Goal: Task Accomplishment & Management: Manage account settings

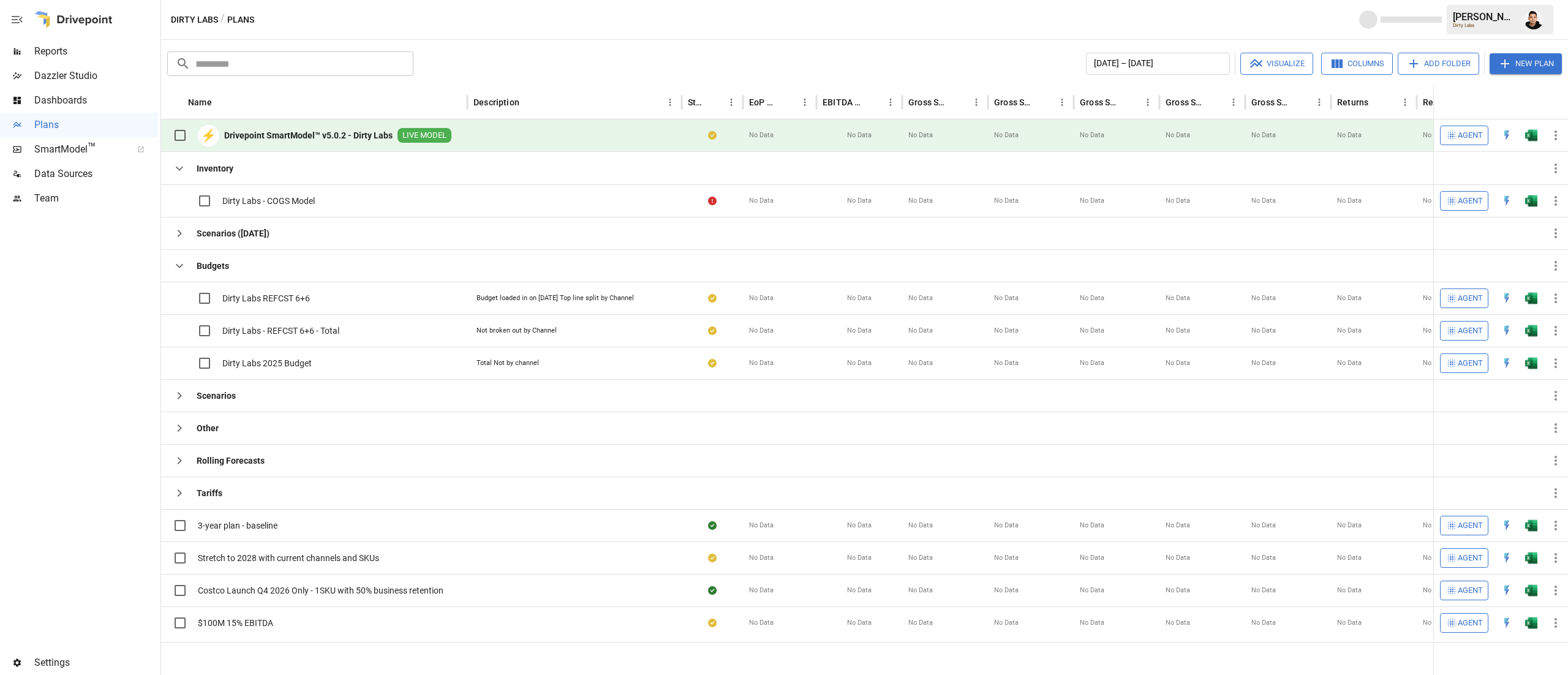
click at [88, 396] on div at bounding box center [78, 430] width 158 height 440
click at [194, 404] on div "Scenarios" at bounding box center [201, 395] width 69 height 24
click at [165, 387] on div "Scenarios" at bounding box center [314, 395] width 306 height 32
click at [177, 399] on icon "button" at bounding box center [179, 395] width 14 height 14
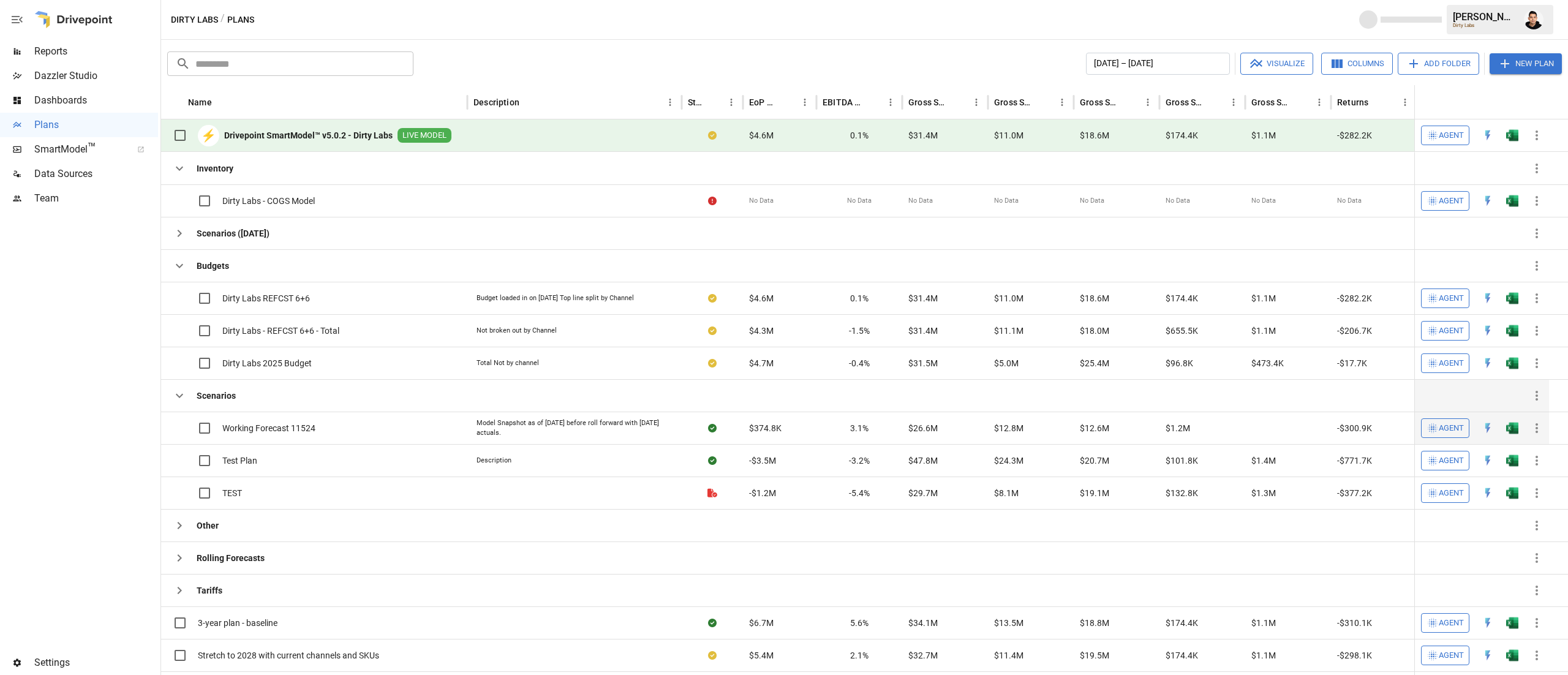
click at [184, 440] on label at bounding box center [192, 428] width 50 height 26
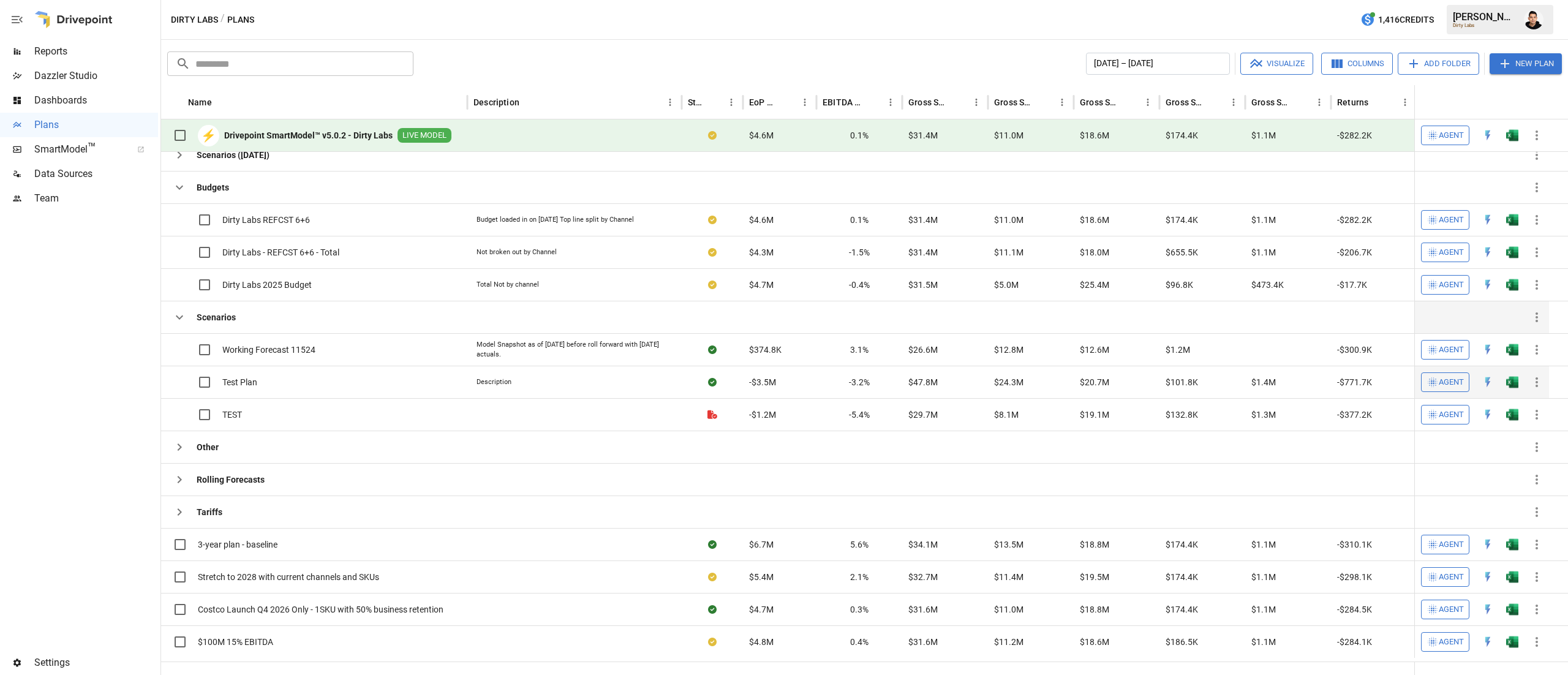
scroll to position [83, 0]
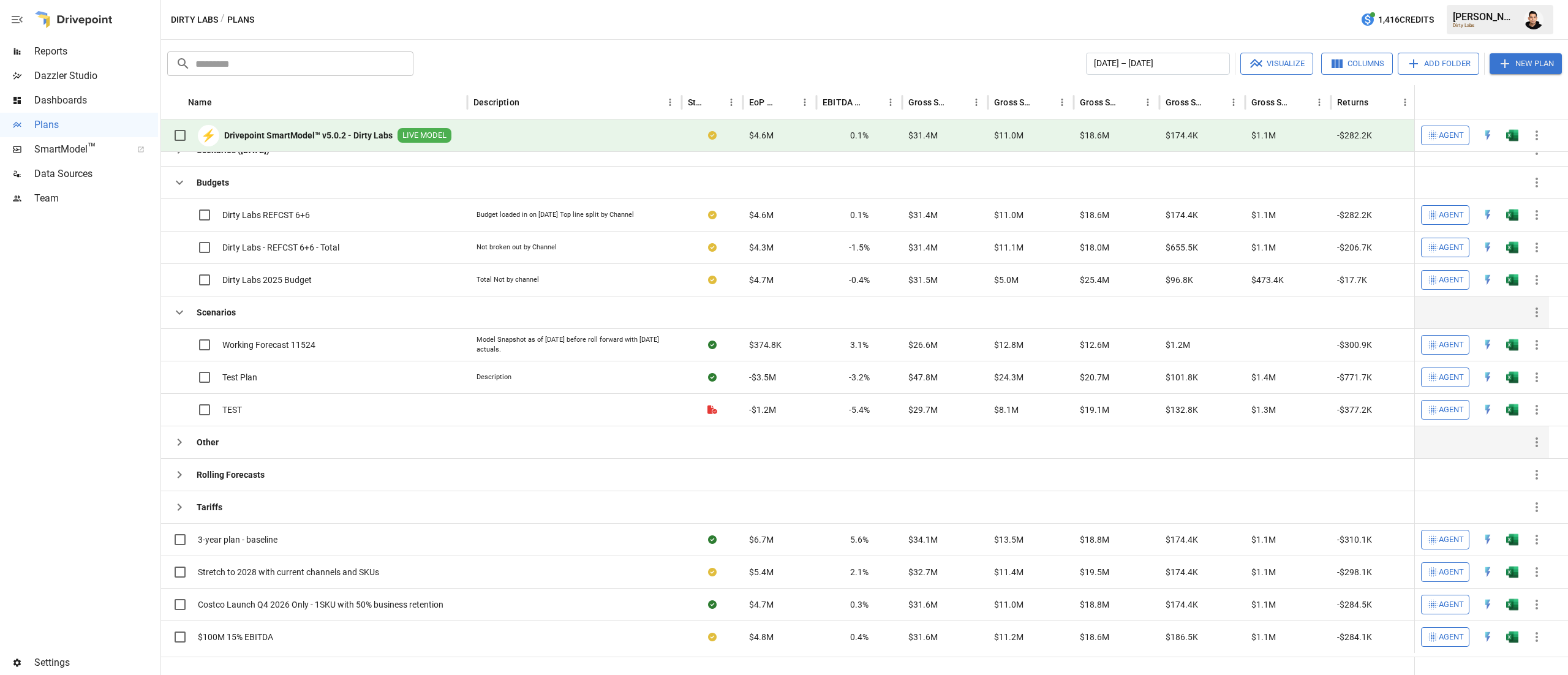
click at [180, 458] on div "Other" at bounding box center [193, 442] width 52 height 32
click at [173, 443] on icon "button" at bounding box center [179, 442] width 14 height 14
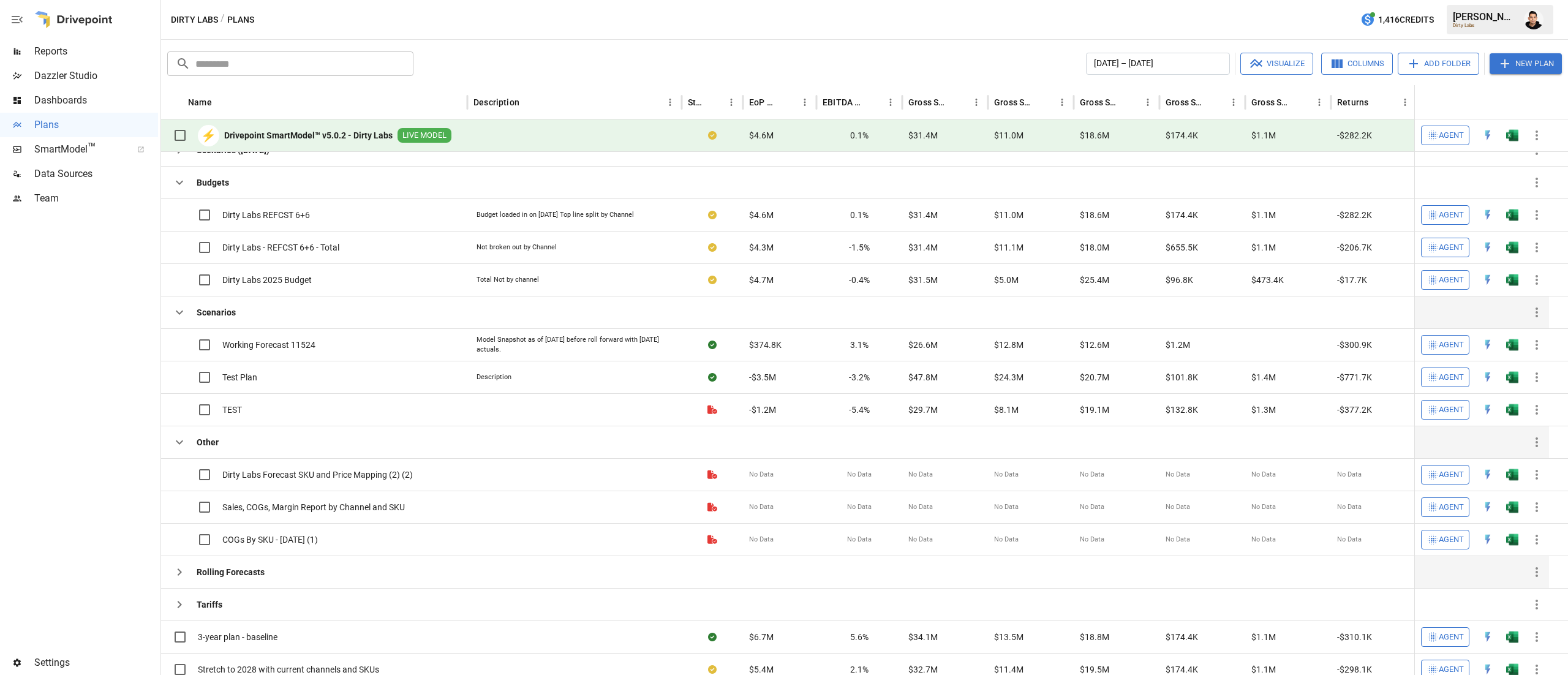
click at [184, 580] on icon "button" at bounding box center [179, 572] width 14 height 14
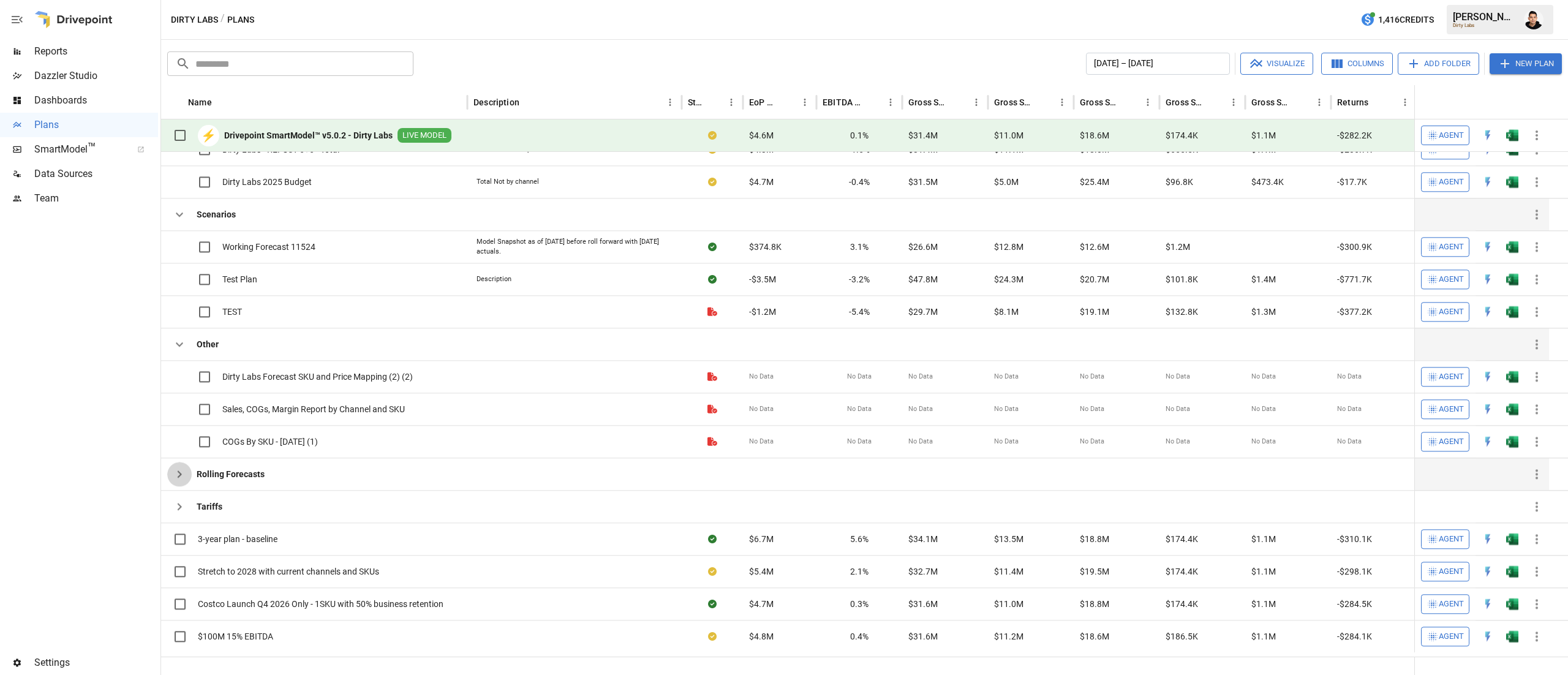
click at [174, 485] on button "button" at bounding box center [178, 473] width 24 height 24
click at [181, 519] on button "button" at bounding box center [178, 506] width 24 height 24
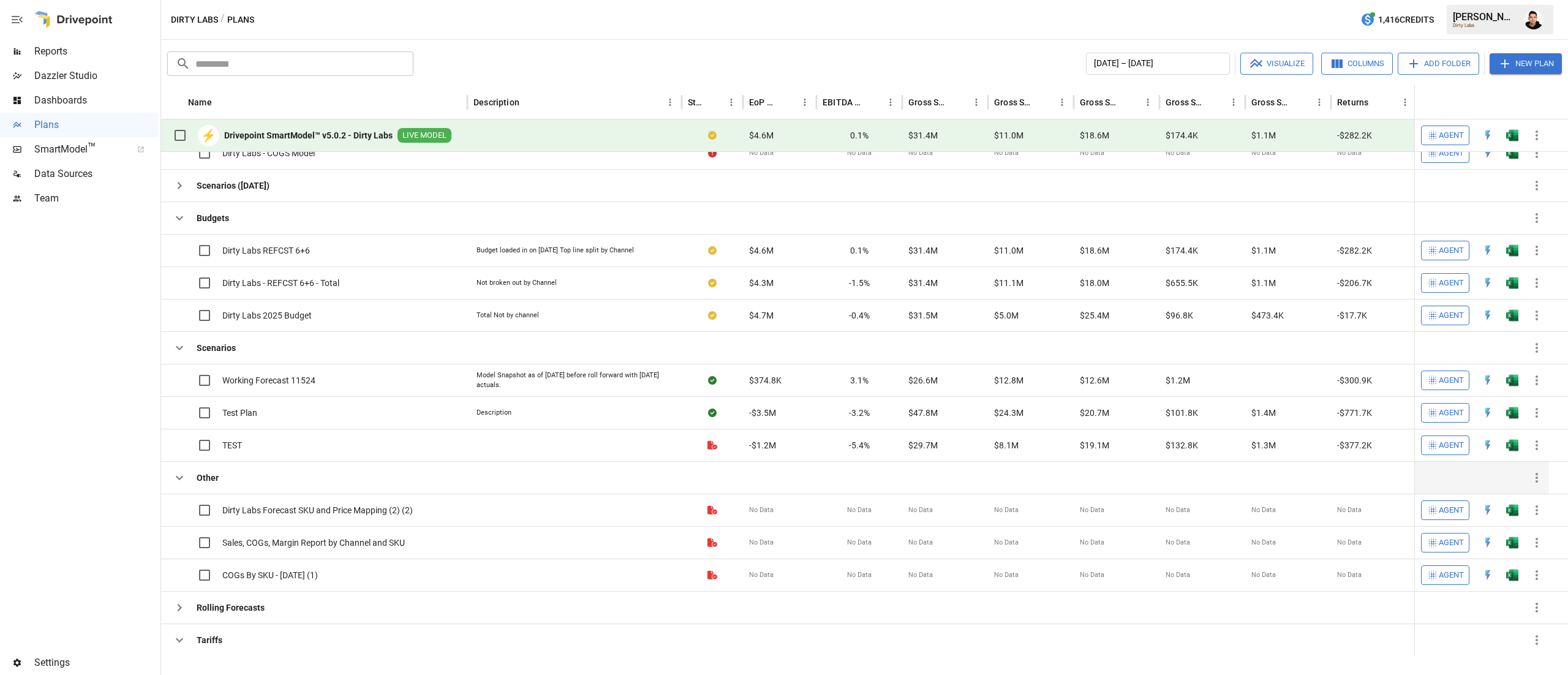
scroll to position [0, 0]
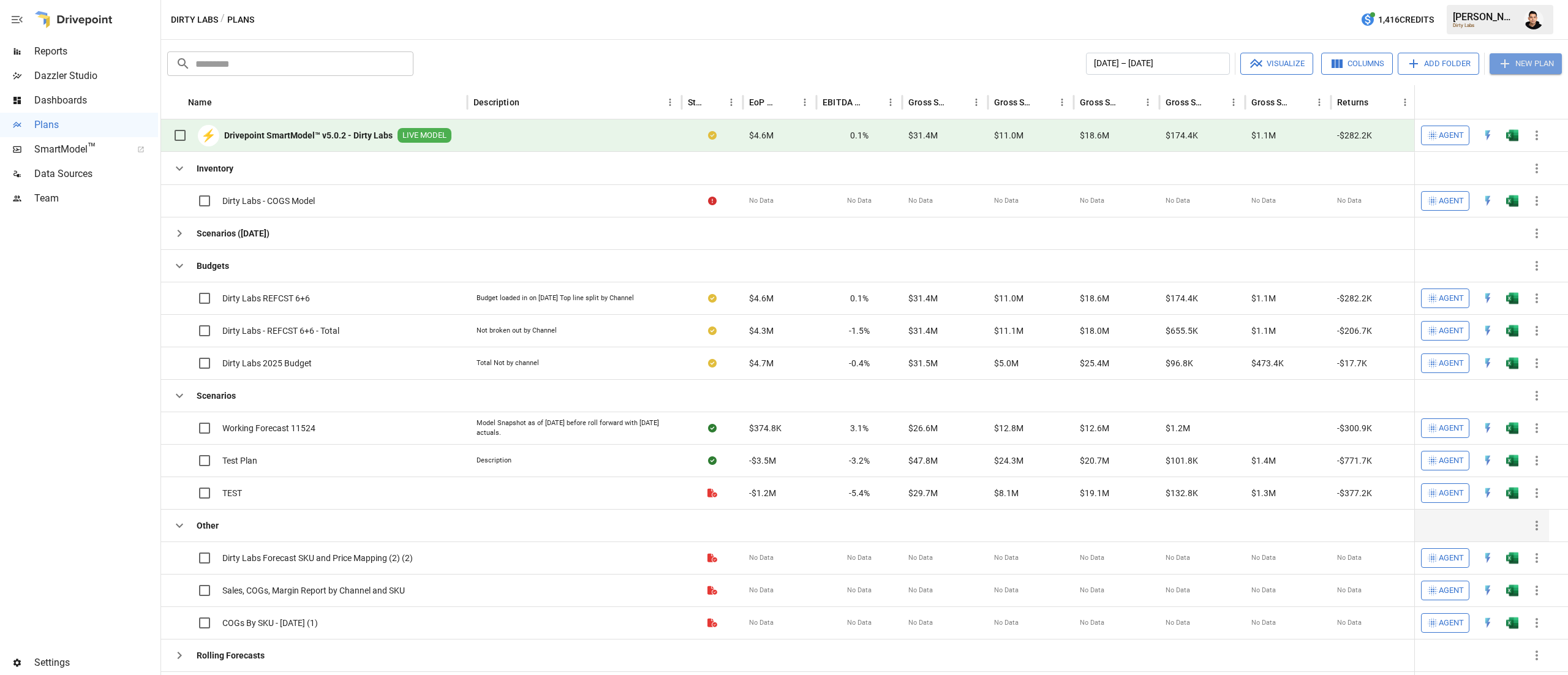
click at [1525, 55] on button "New Plan" at bounding box center [1525, 63] width 72 height 21
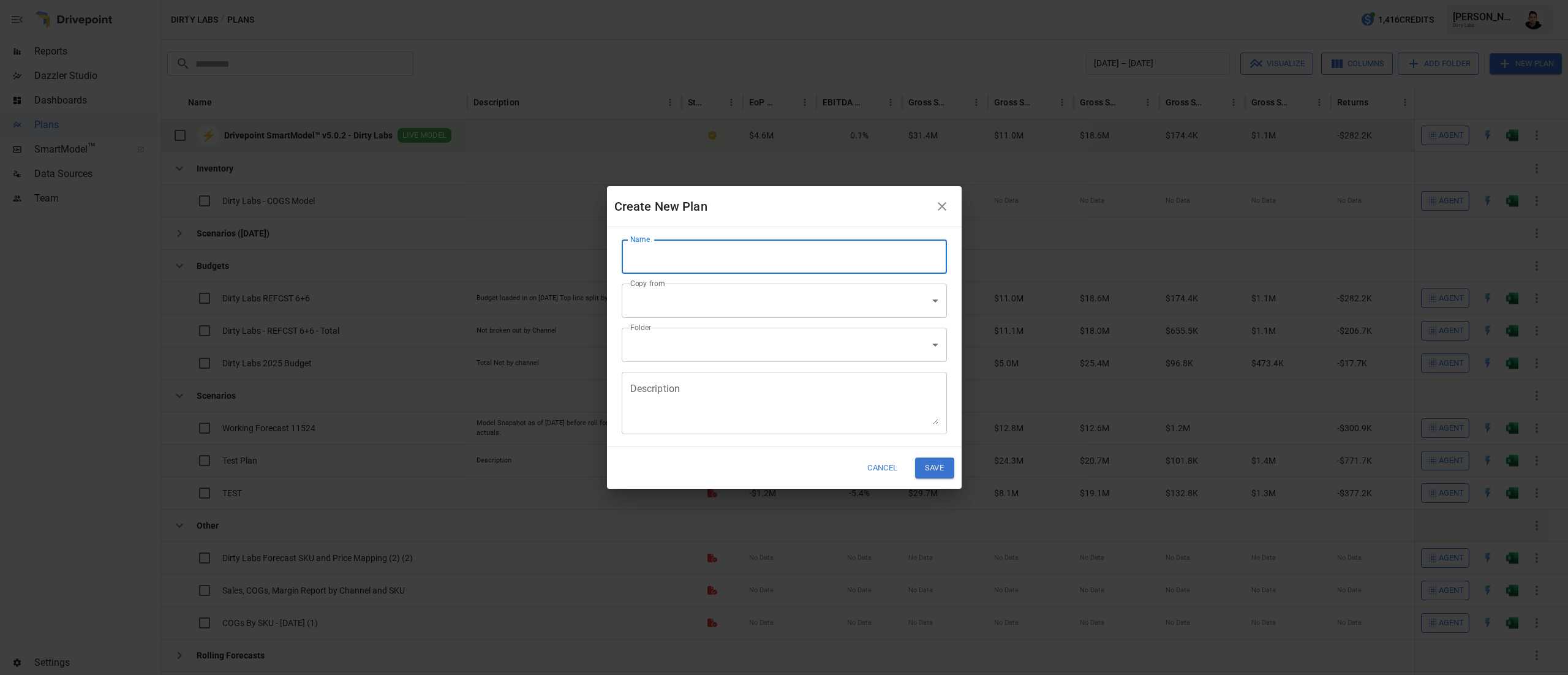
click at [840, 267] on input "Name" at bounding box center [784, 256] width 326 height 34
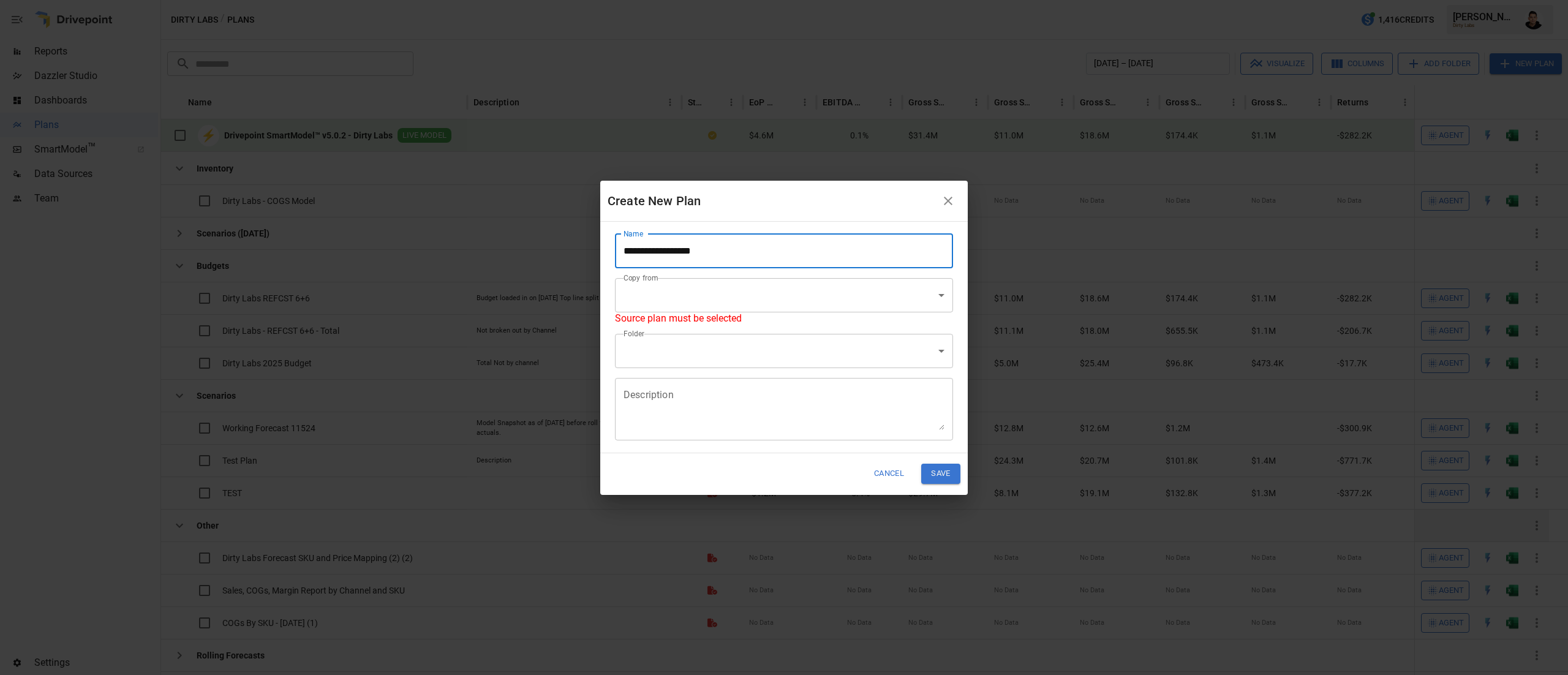
type input "**********"
click at [826, 0] on body "Reports Dazzler Studio Dashboards Plans SmartModel ™ Data Sources Team Settings…" at bounding box center [784, 0] width 1568 height 0
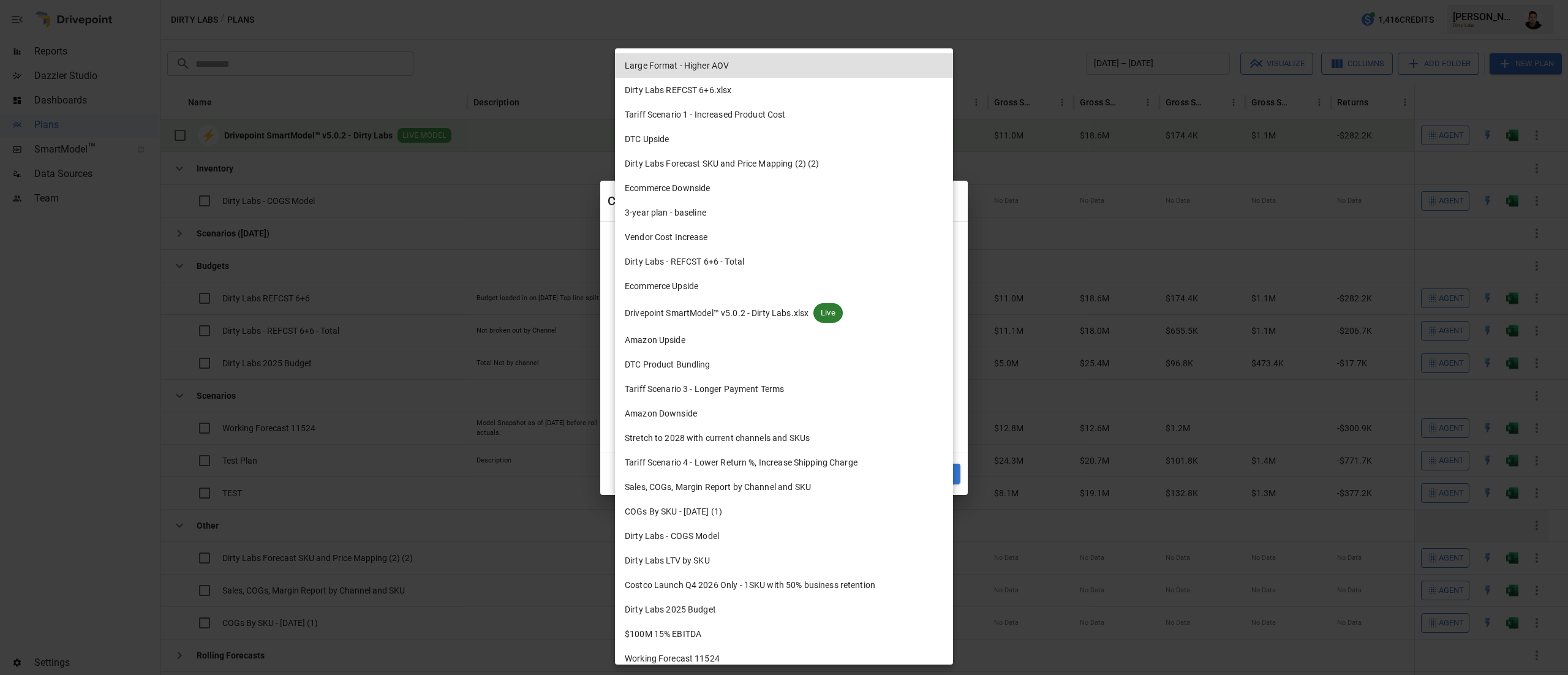
click at [794, 311] on span "Drivepoint SmartModel™ v5.0.2 - Dirty Labs.xlsx" at bounding box center [716, 313] width 184 height 12
type input "**********"
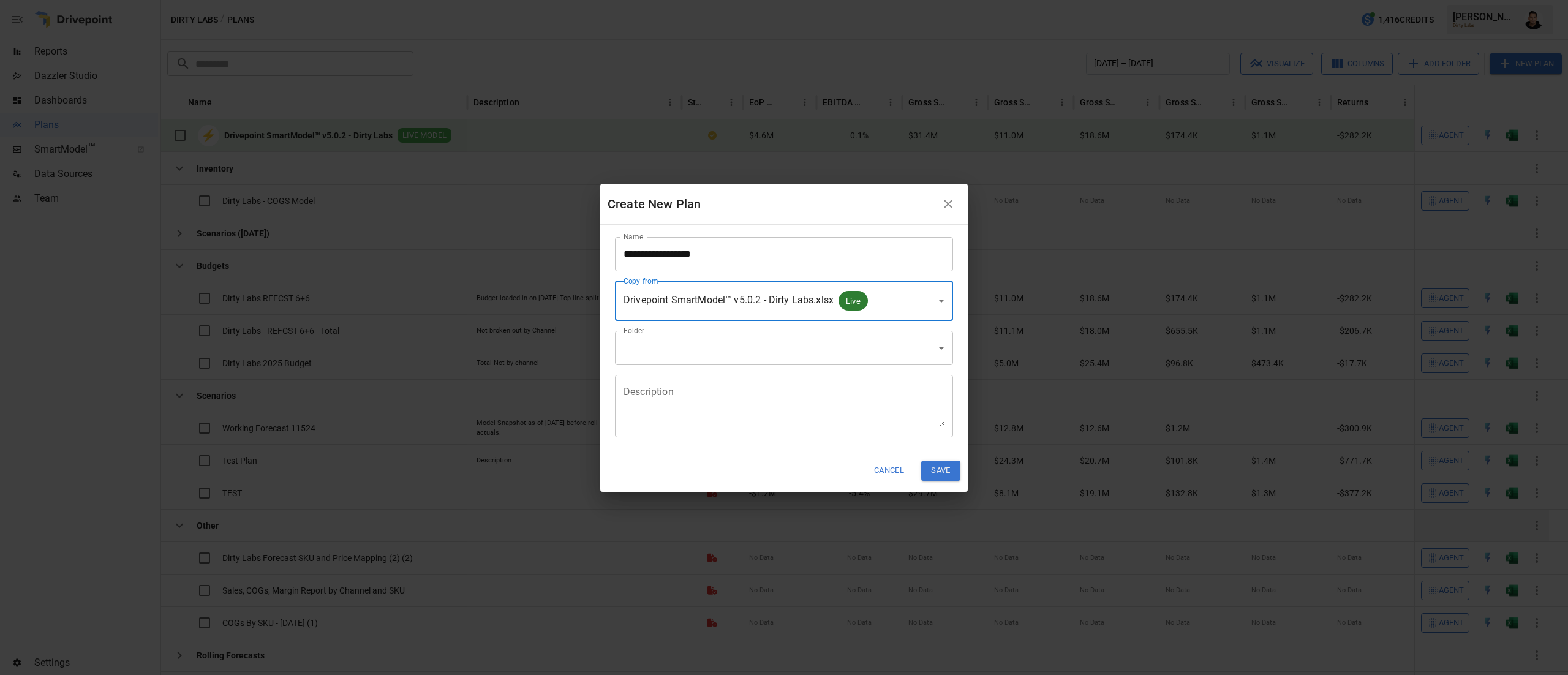
click at [805, 0] on body "Reports Dazzler Studio Dashboards Plans SmartModel ™ Data Sources Team Settings…" at bounding box center [784, 0] width 1568 height 0
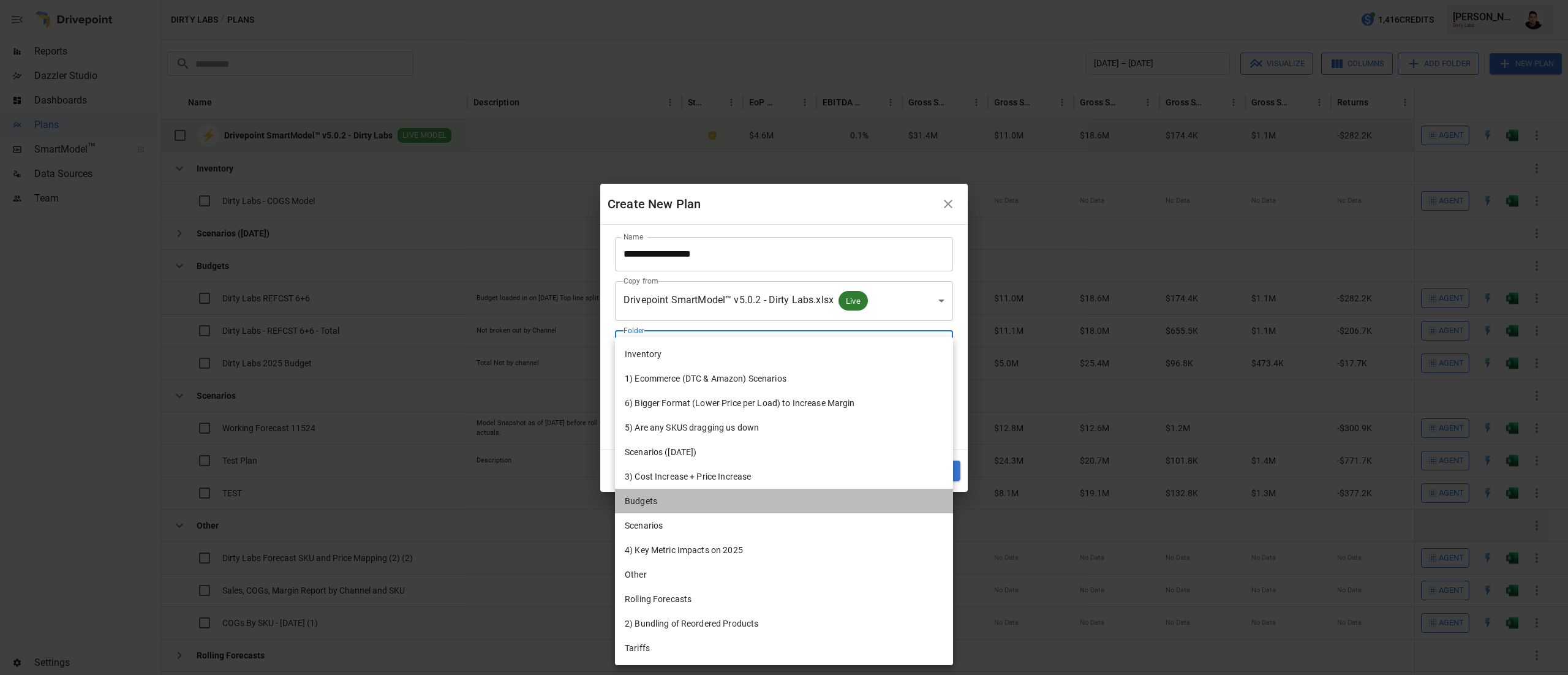
click at [739, 499] on li "Budgets" at bounding box center [783, 500] width 338 height 24
type input "**********"
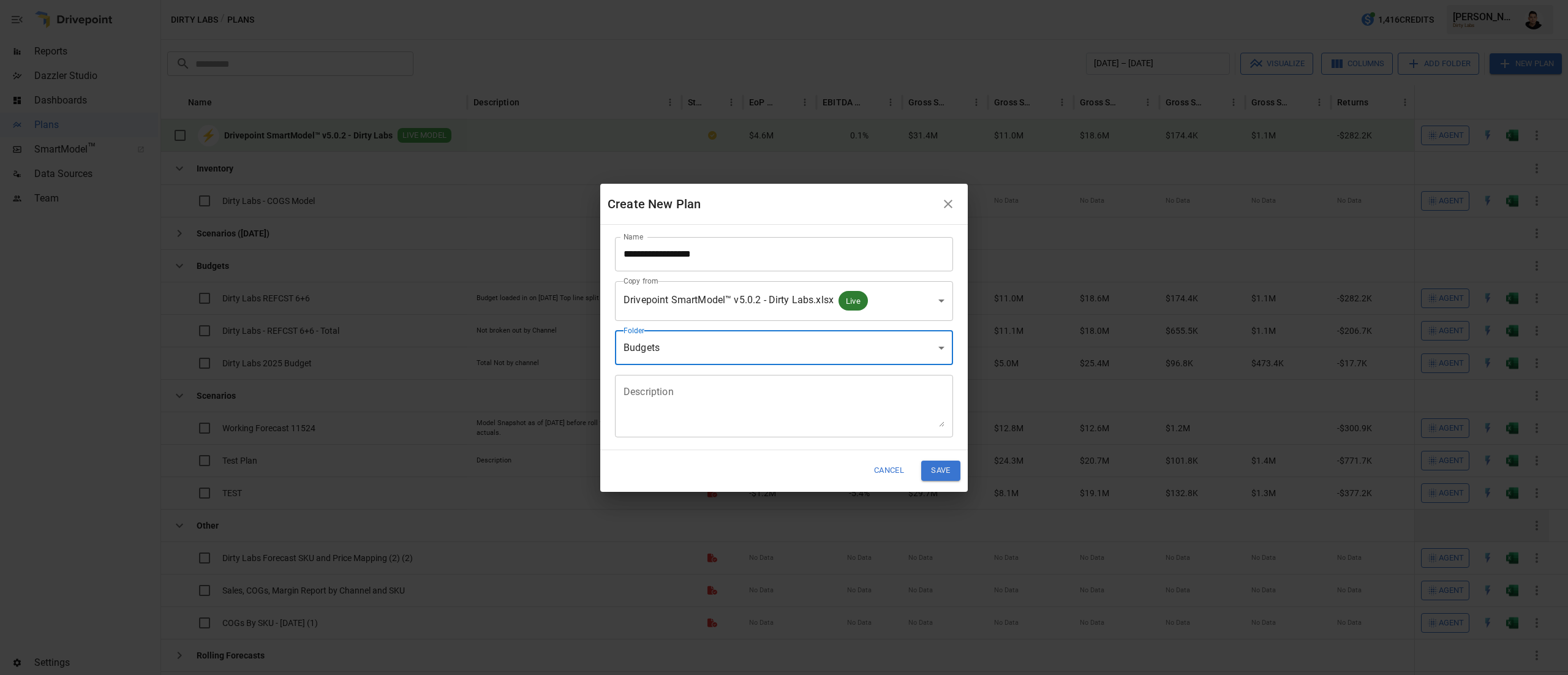
click at [730, 384] on textarea "Description" at bounding box center [784, 405] width 321 height 42
type textarea "**********"
click at [951, 475] on button "Save" at bounding box center [941, 470] width 39 height 21
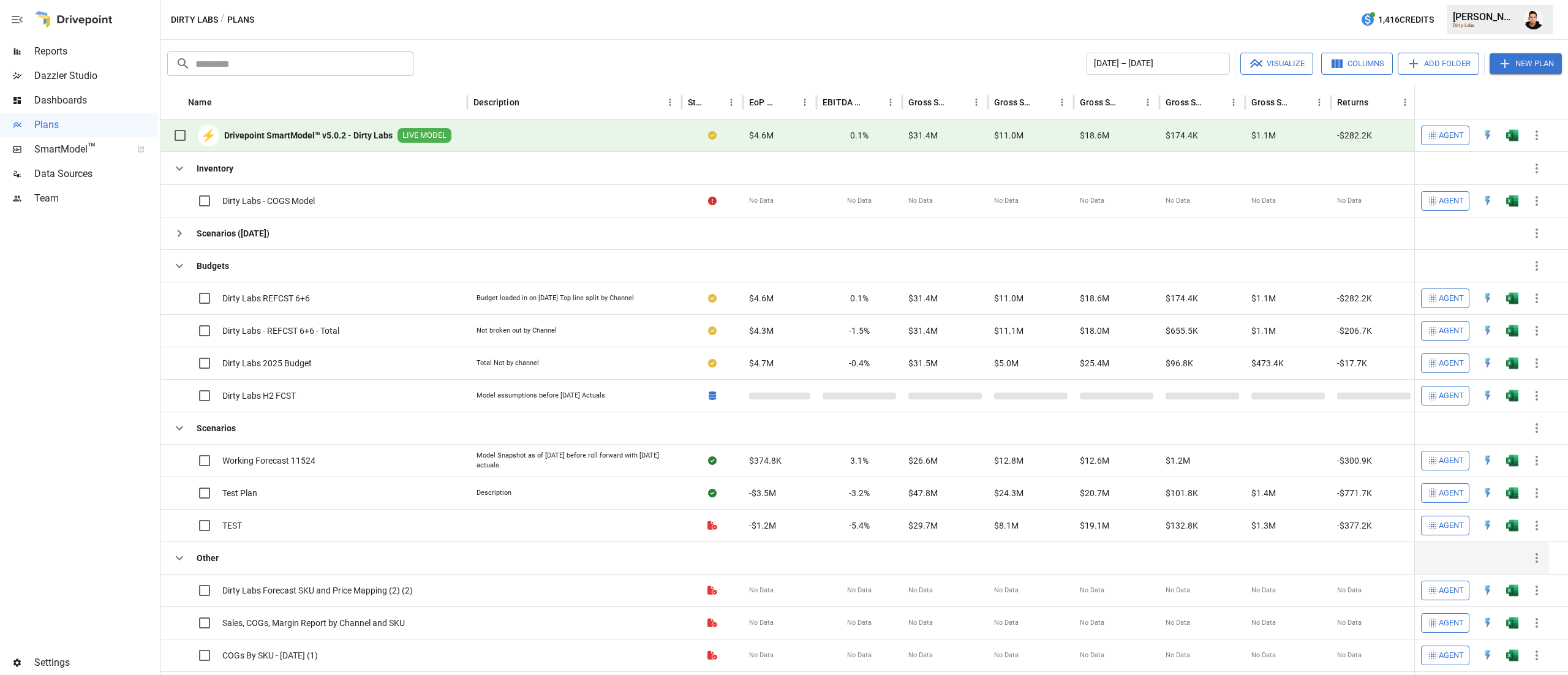
click at [81, 391] on div at bounding box center [78, 430] width 158 height 440
click at [1515, 138] on img "Open in Excel" at bounding box center [1513, 136] width 12 height 12
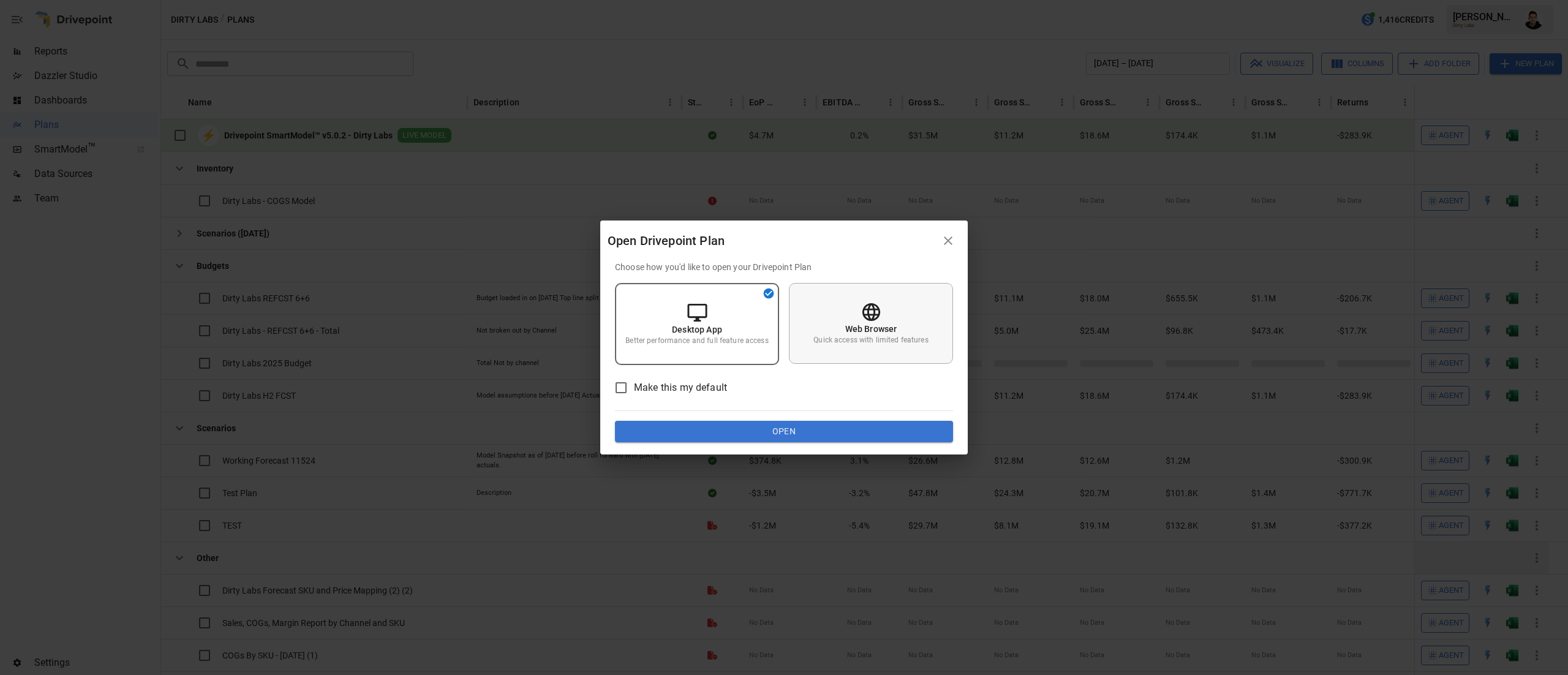
click at [934, 308] on div "Web Browser Quick access with limited features" at bounding box center [871, 323] width 164 height 81
click at [813, 443] on div "Choose how you'd like to open your Drivepoint Plan Desktop App Better performan…" at bounding box center [784, 358] width 367 height 194
click at [824, 437] on button "Open" at bounding box center [783, 432] width 338 height 22
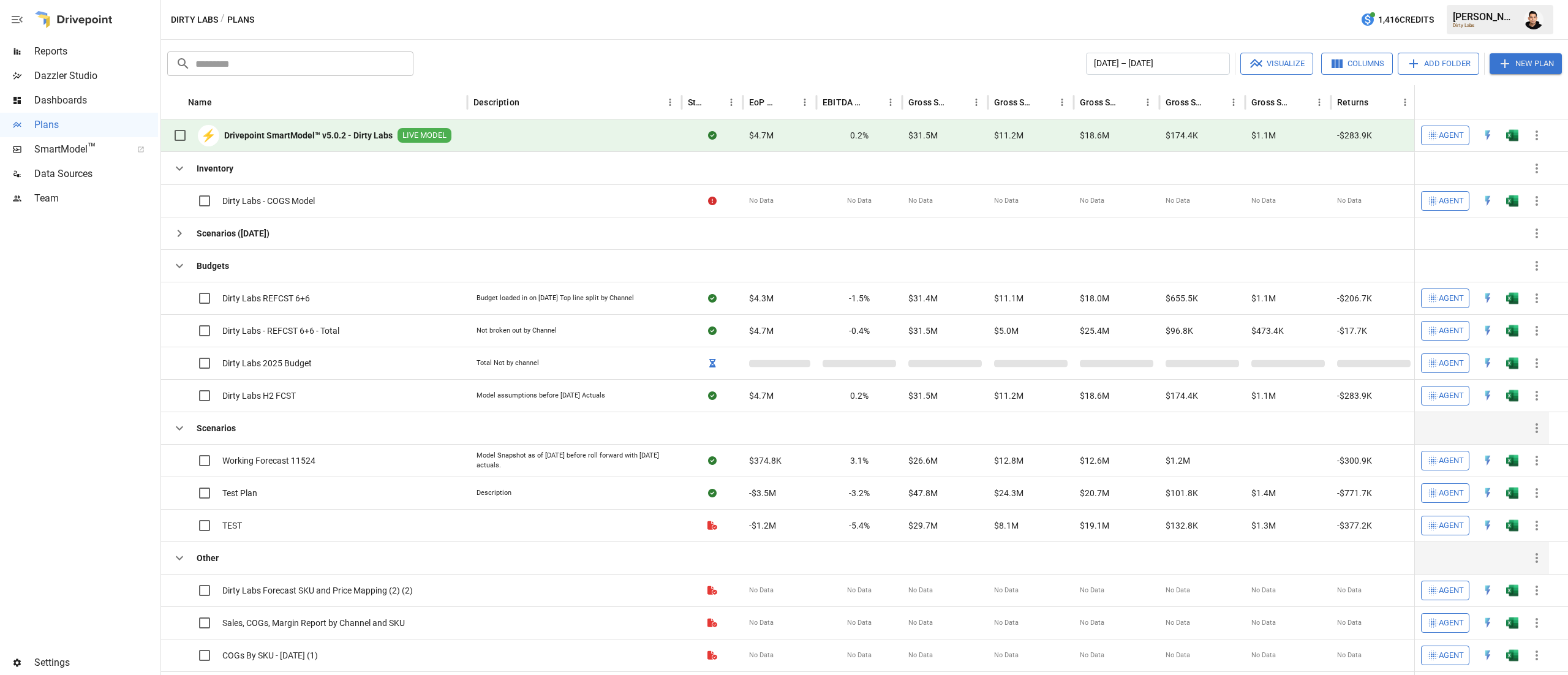
scroll to position [279, 0]
